Goal: Communication & Community: Participate in discussion

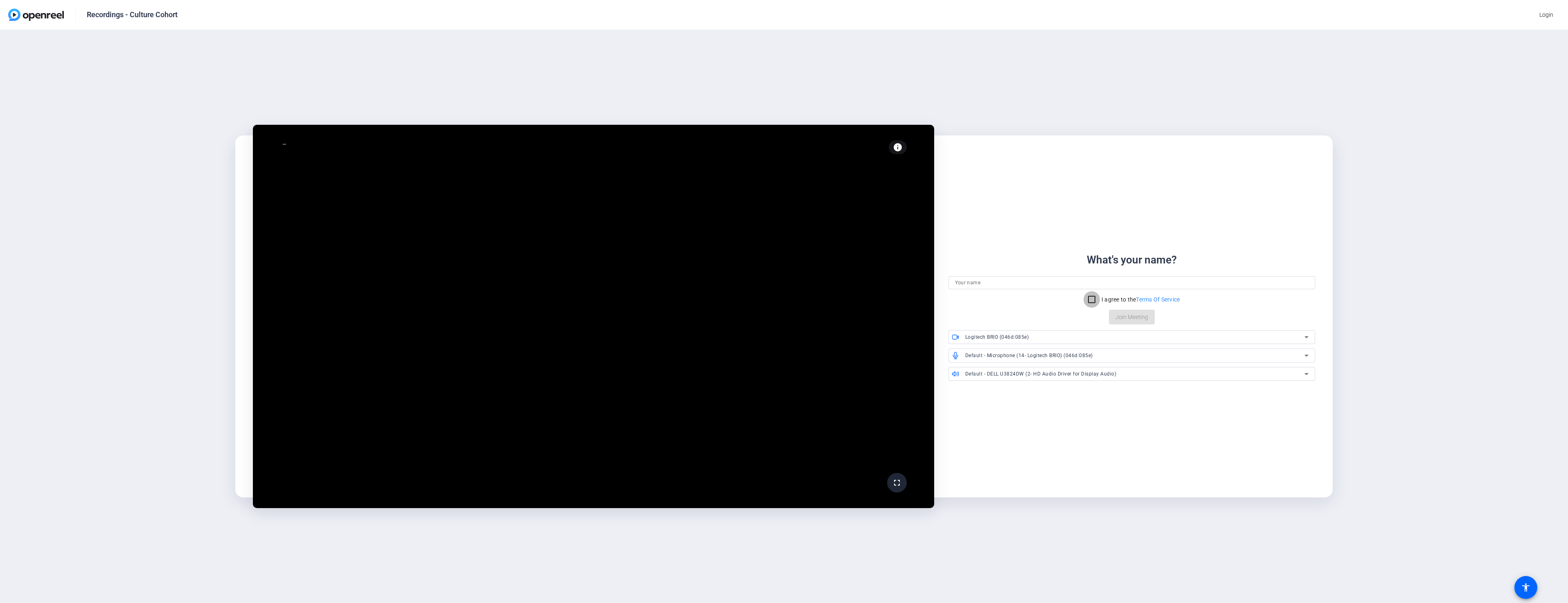
click at [1088, 297] on input "I agree to the Terms Of Service" at bounding box center [1092, 299] width 17 height 17
checkbox input "true"
click at [1047, 281] on input at bounding box center [1132, 282] width 354 height 10
type input "[PERSON_NAME]"
click at [1134, 318] on span "Join Meeting" at bounding box center [1131, 317] width 32 height 9
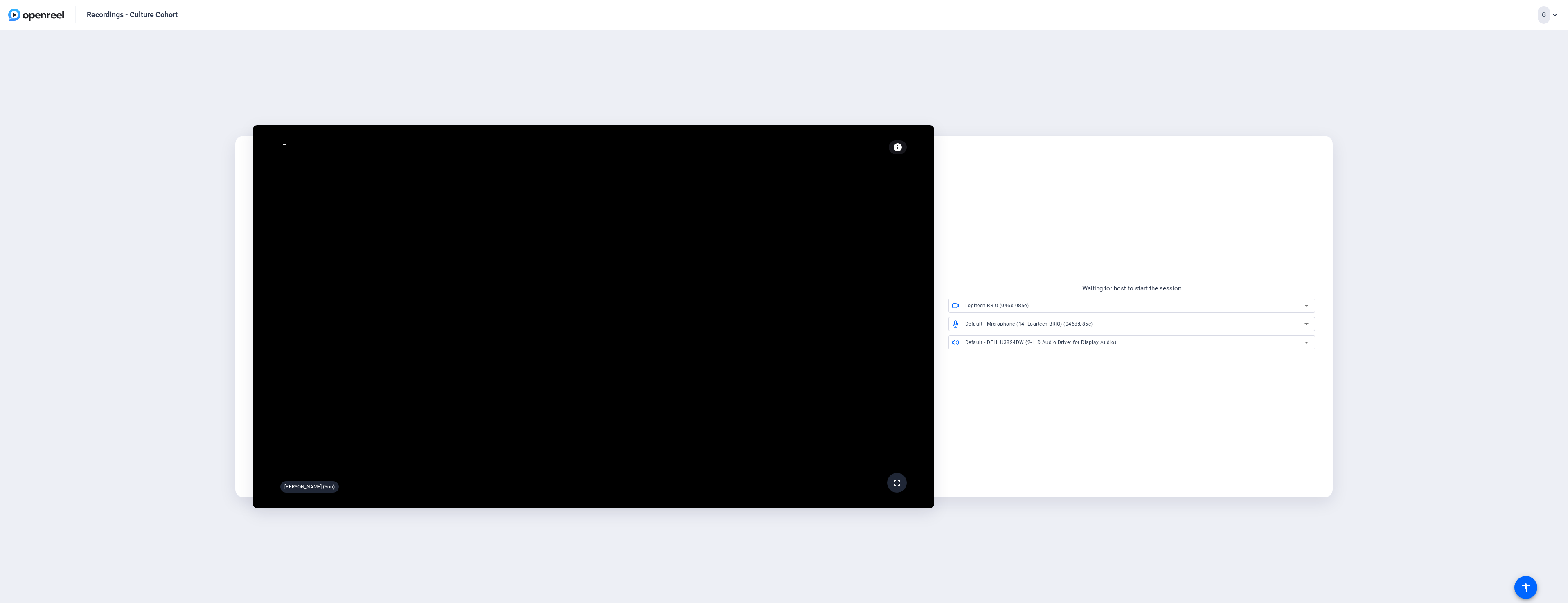
drag, startPoint x: 1181, startPoint y: 288, endPoint x: 1077, endPoint y: 295, distance: 104.2
click at [1077, 295] on div "Waiting for host to start the session Logitech BRIO (046d:085e) Default - Micro…" at bounding box center [1132, 316] width 367 height 66
copy div "Waiting for host to start the session"
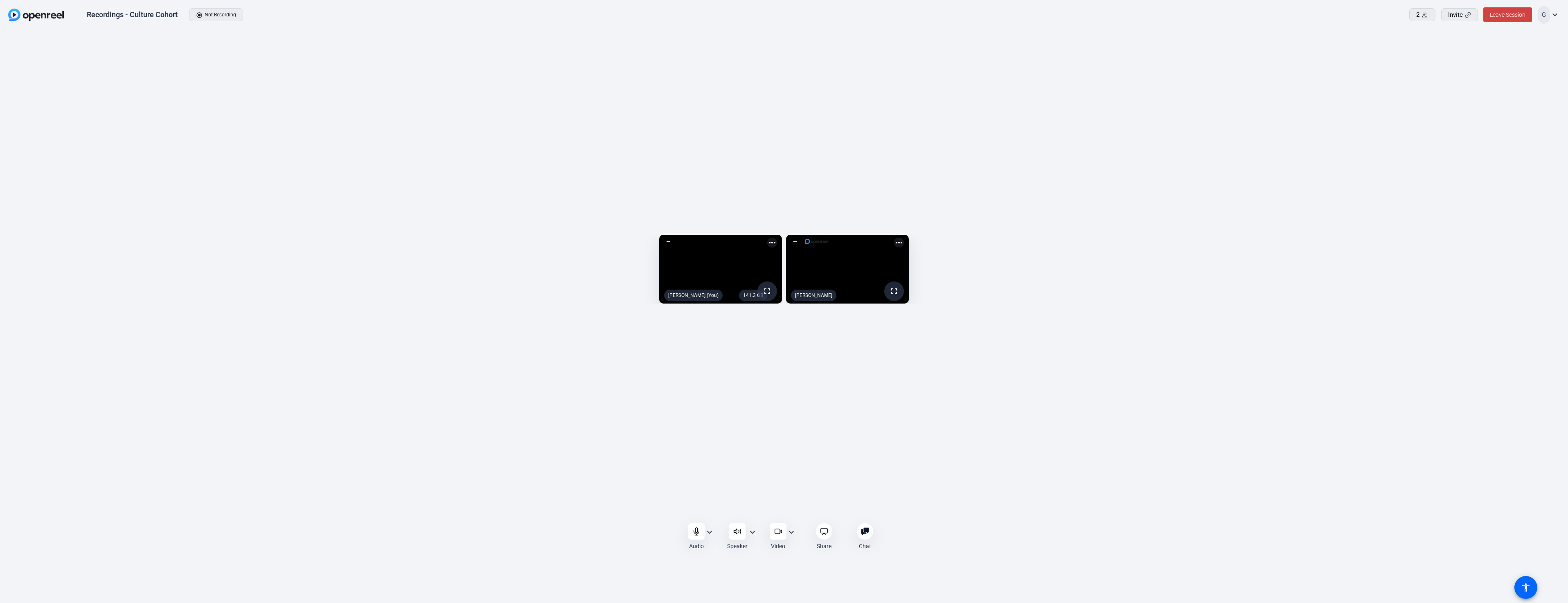
click at [709, 533] on mat-icon "expand_more" at bounding box center [709, 532] width 10 height 10
click at [692, 502] on span "Microphone Array (Intel® Smart Sound Technology for Digital Microphones)" at bounding box center [657, 506] width 101 height 19
click at [753, 533] on mat-icon "expand_more" at bounding box center [752, 532] width 10 height 10
click at [703, 482] on span "Realtek HD Audio 2nd output (Realtek(R) Audio)" at bounding box center [700, 486] width 101 height 19
click at [709, 530] on mat-icon "expand_more" at bounding box center [709, 532] width 10 height 10
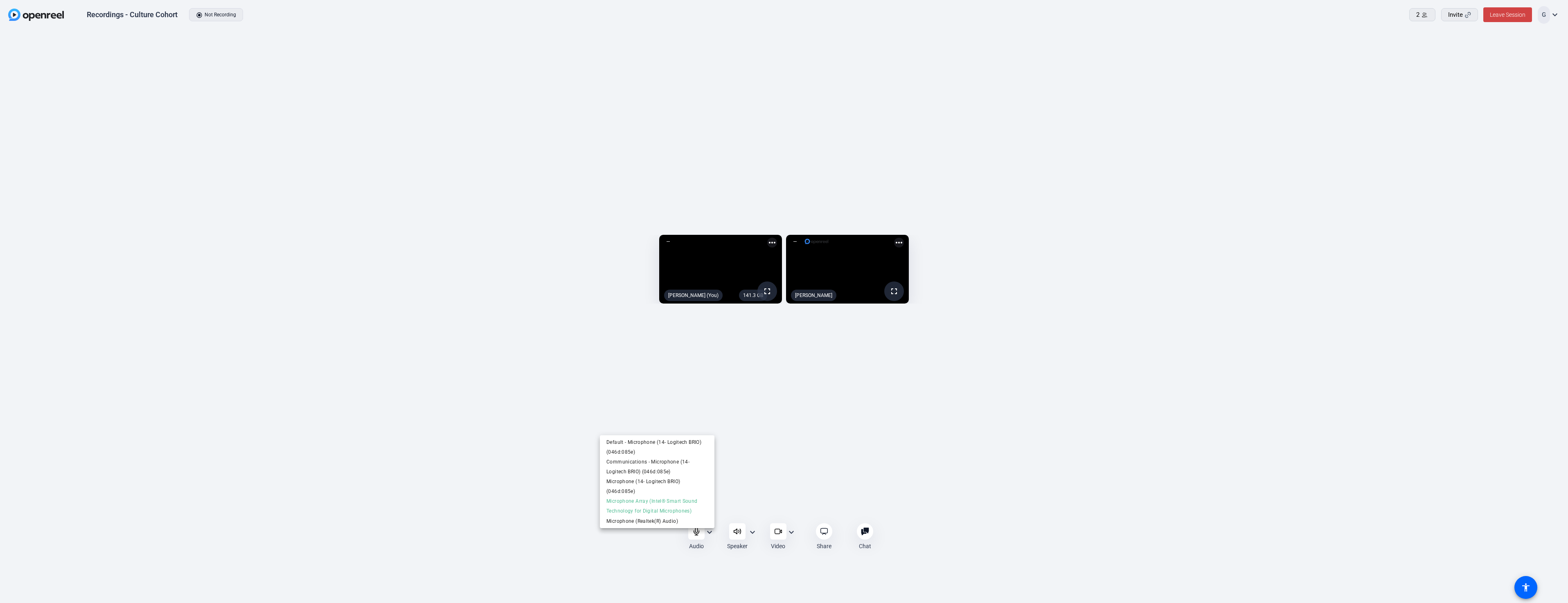
click at [808, 570] on div at bounding box center [784, 302] width 1568 height 603
click at [710, 533] on mat-icon "expand_more" at bounding box center [709, 532] width 10 height 10
click at [660, 520] on span "Microphone (Realtek(R) Audio)" at bounding box center [657, 521] width 101 height 10
click at [711, 532] on mat-icon "expand_more" at bounding box center [709, 532] width 10 height 10
click at [697, 508] on span "Microphone Array (Intel® Smart Sound Technology for Digital Microphones)" at bounding box center [657, 506] width 101 height 19
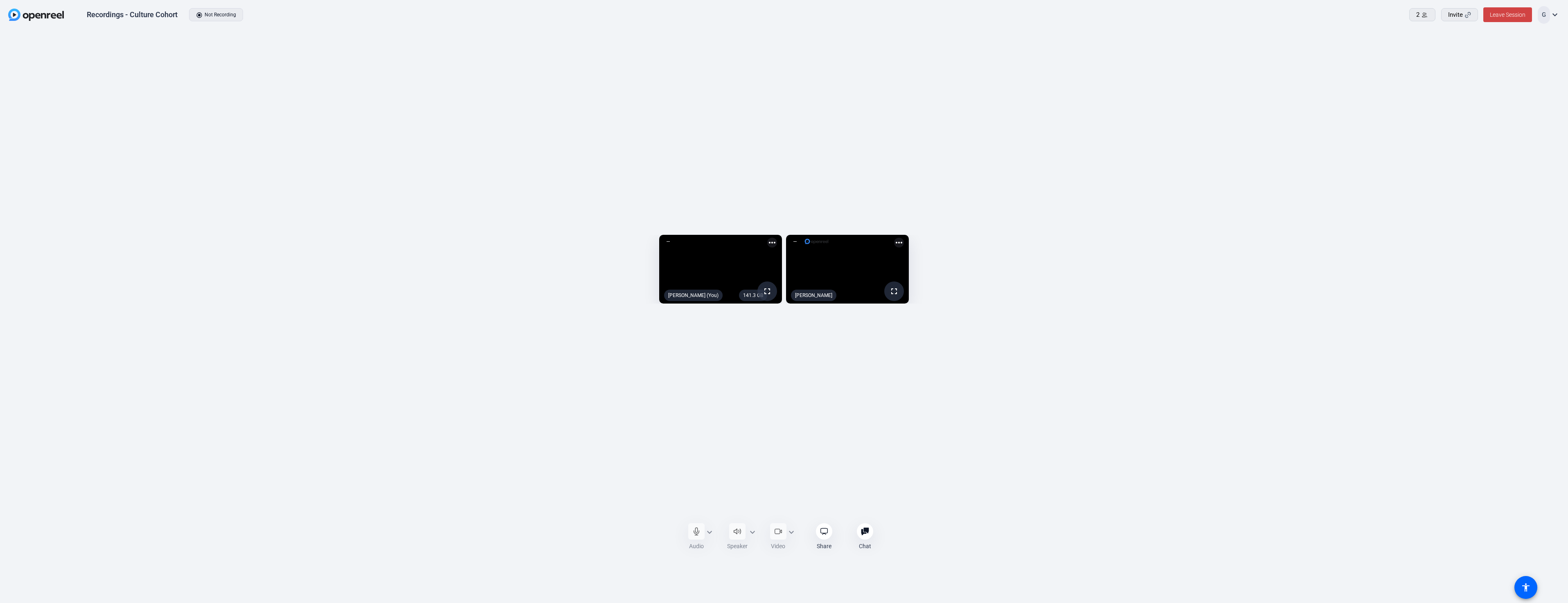
click at [584, 514] on div "Audio expand_more Speaker expand_more Video expand_more Share Chat 0 more_horiz…" at bounding box center [784, 537] width 1568 height 48
click at [710, 533] on mat-icon "expand_more" at bounding box center [709, 532] width 10 height 10
click at [680, 523] on span "Microphone (Realtek(R) Audio)" at bounding box center [657, 521] width 101 height 10
click at [617, 523] on div "Audio expand_more Speaker expand_more Video expand_more Share Chat 0 more_horiz…" at bounding box center [784, 537] width 1568 height 48
click at [551, 515] on div "Audio expand_more Speaker expand_more Video expand_more Share Chat 0 more_horiz…" at bounding box center [784, 537] width 1568 height 48
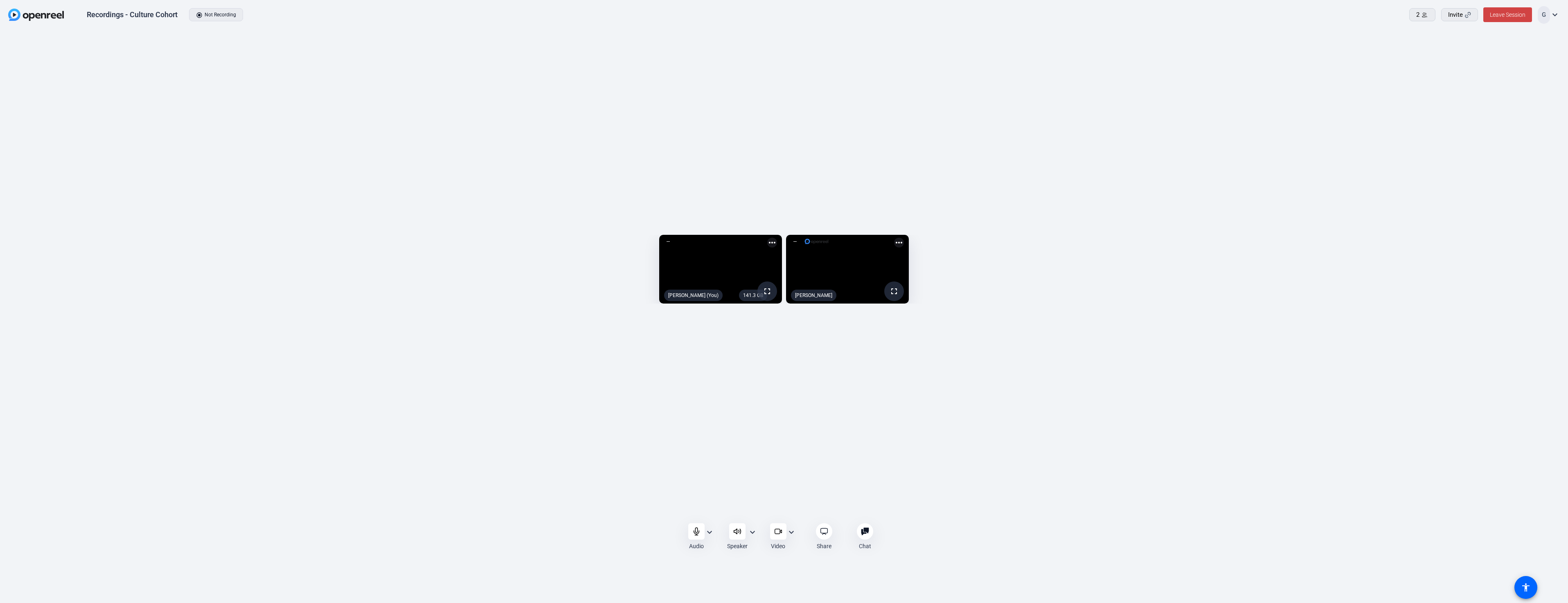
click at [567, 511] on div "141.3 GB fullscreen [PERSON_NAME] (You) more_horiz fullscreen [PERSON_NAME] mor…" at bounding box center [784, 272] width 1568 height 482
click at [538, 510] on div "141.3 GB fullscreen [PERSON_NAME] (You) more_horiz fullscreen [PERSON_NAME] mor…" at bounding box center [784, 272] width 1568 height 482
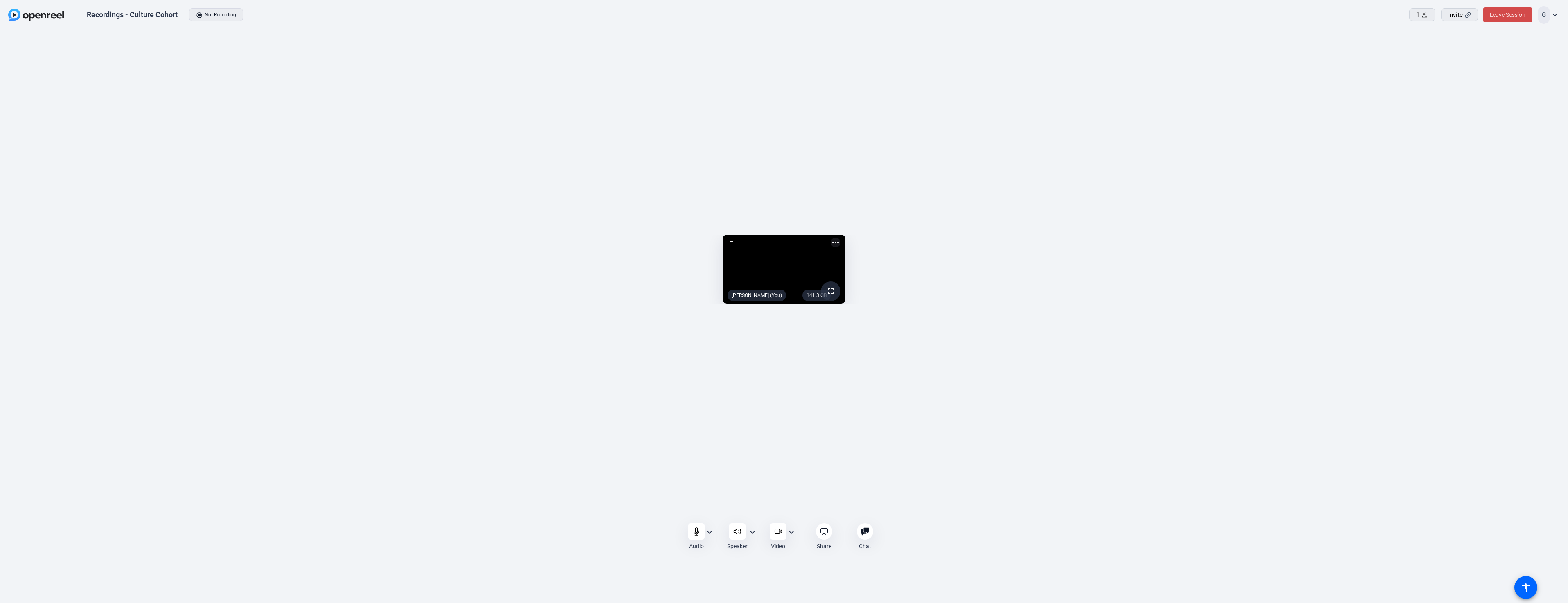
click at [1501, 15] on span "Leave Session" at bounding box center [1508, 14] width 36 height 6
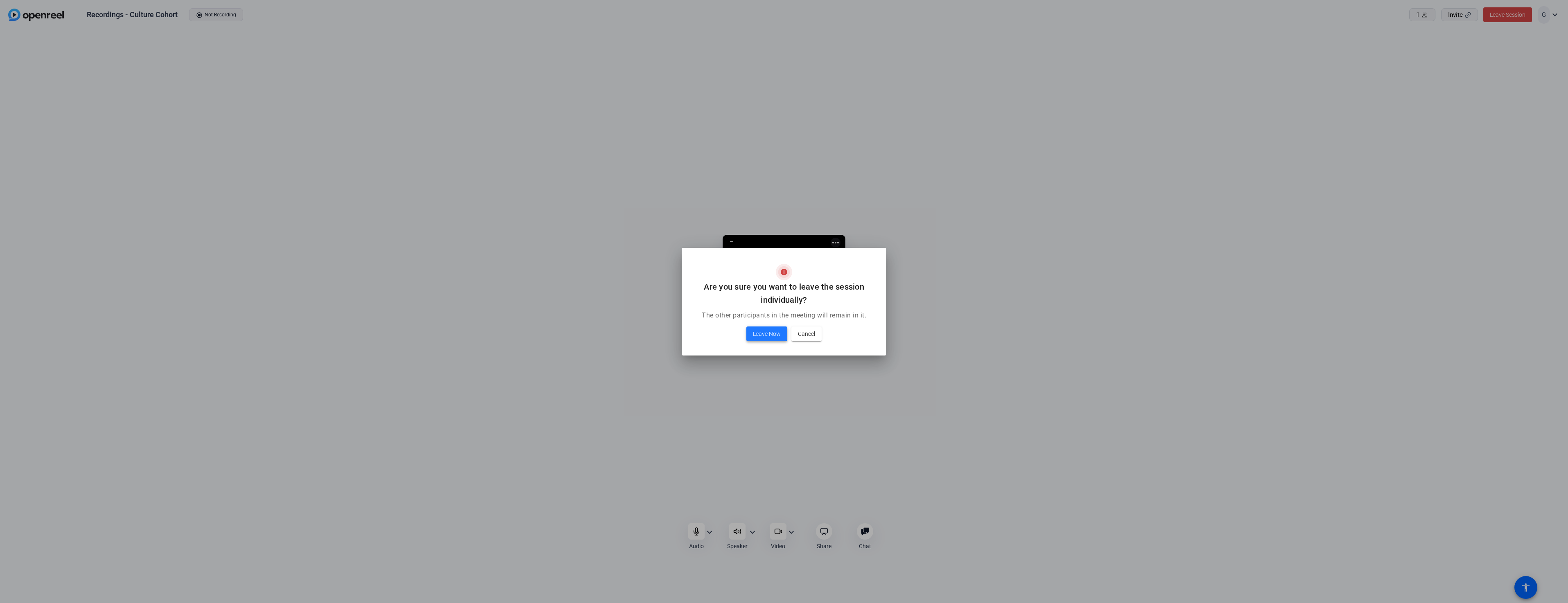
click at [754, 336] on span "Leave Now" at bounding box center [767, 333] width 28 height 10
